Goal: Information Seeking & Learning: Learn about a topic

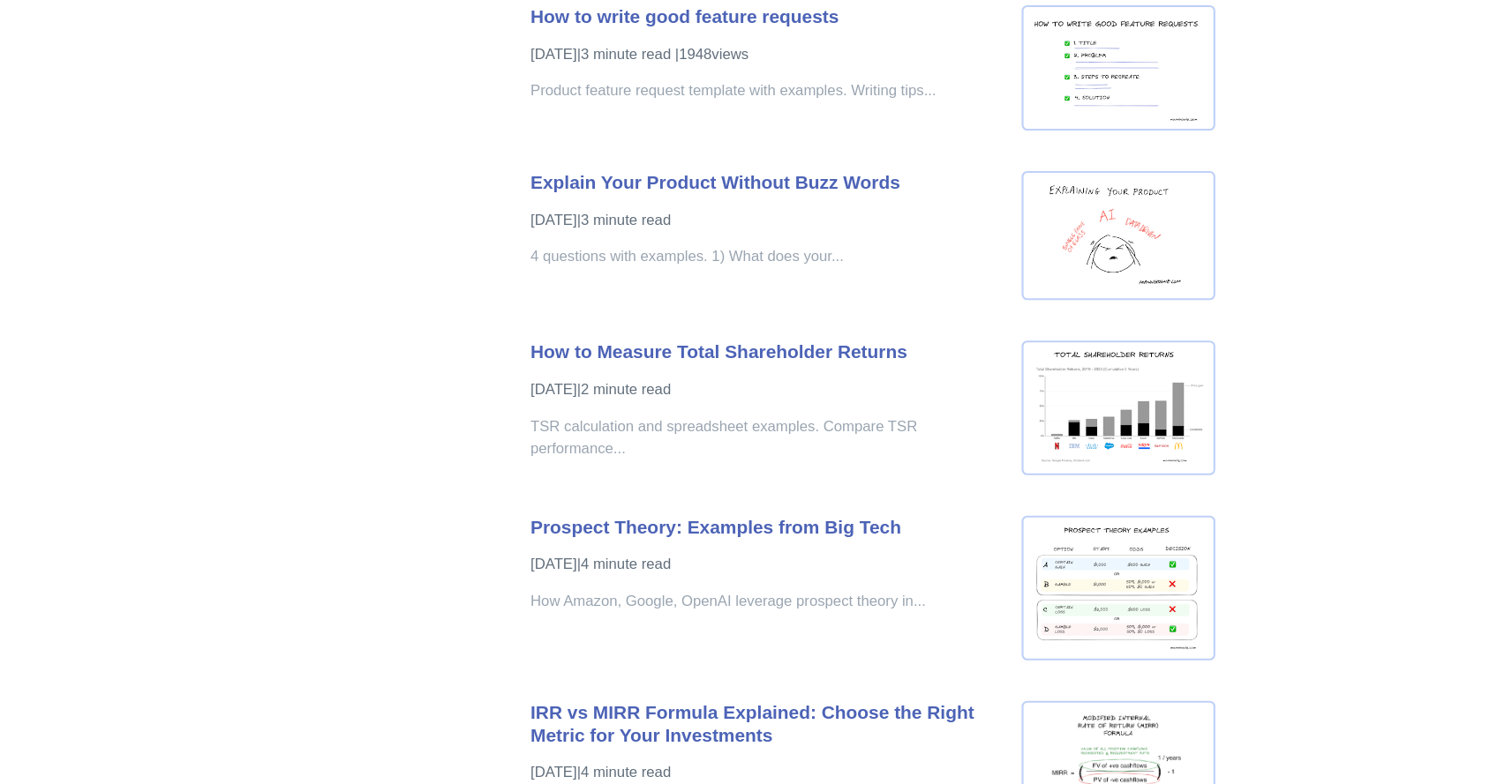
scroll to position [3658, 0]
